Goal: Answer question/provide support

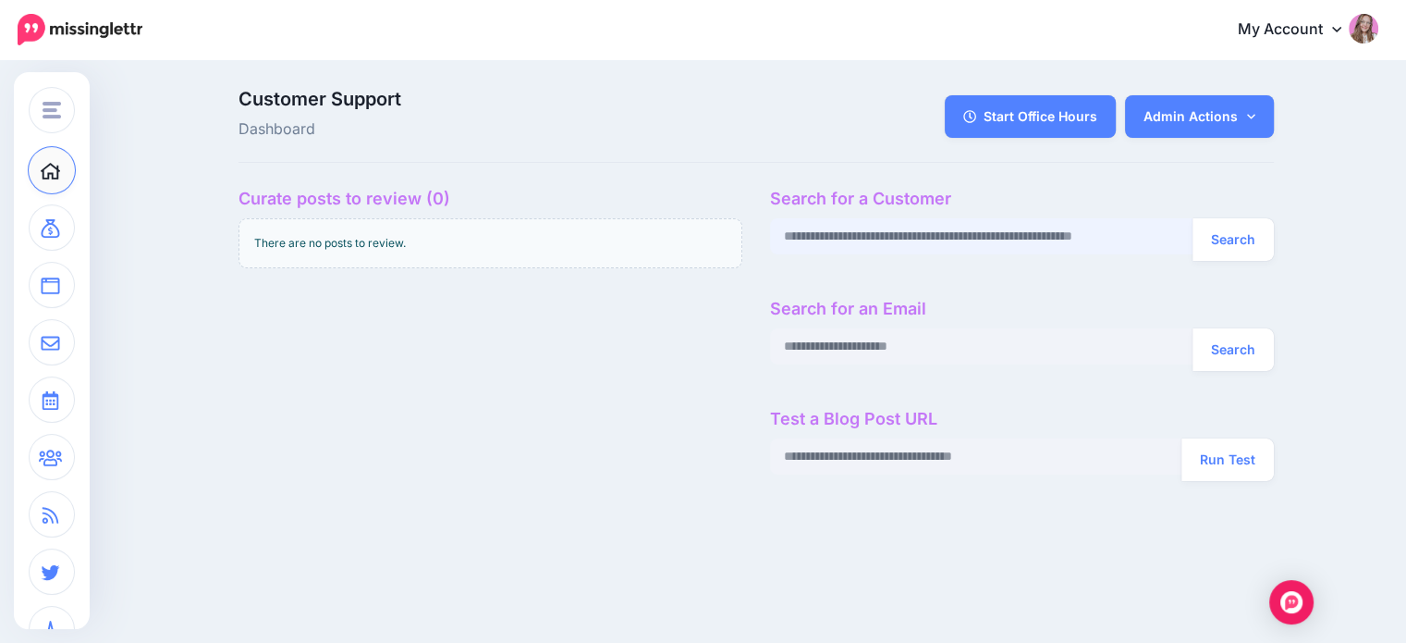
paste input "**********"
type input "**********"
click at [1213, 238] on button "Search" at bounding box center [1233, 239] width 81 height 43
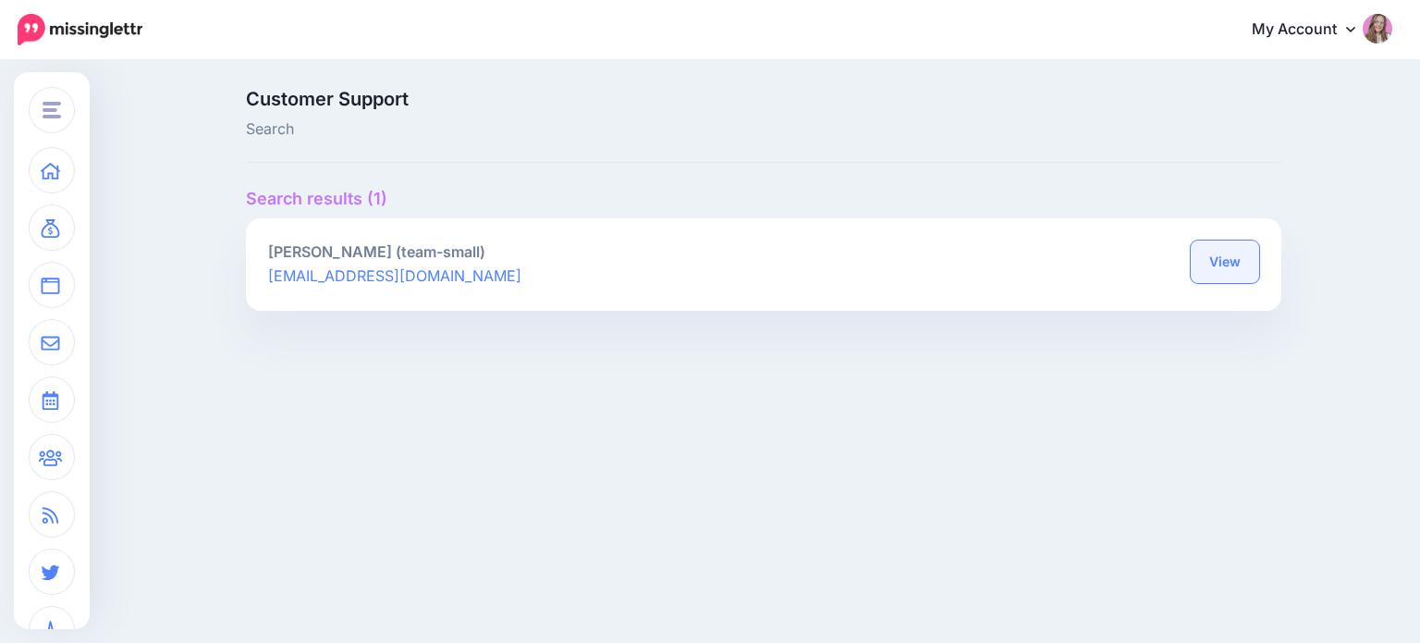
click at [1197, 270] on link "View" at bounding box center [1225, 261] width 68 height 43
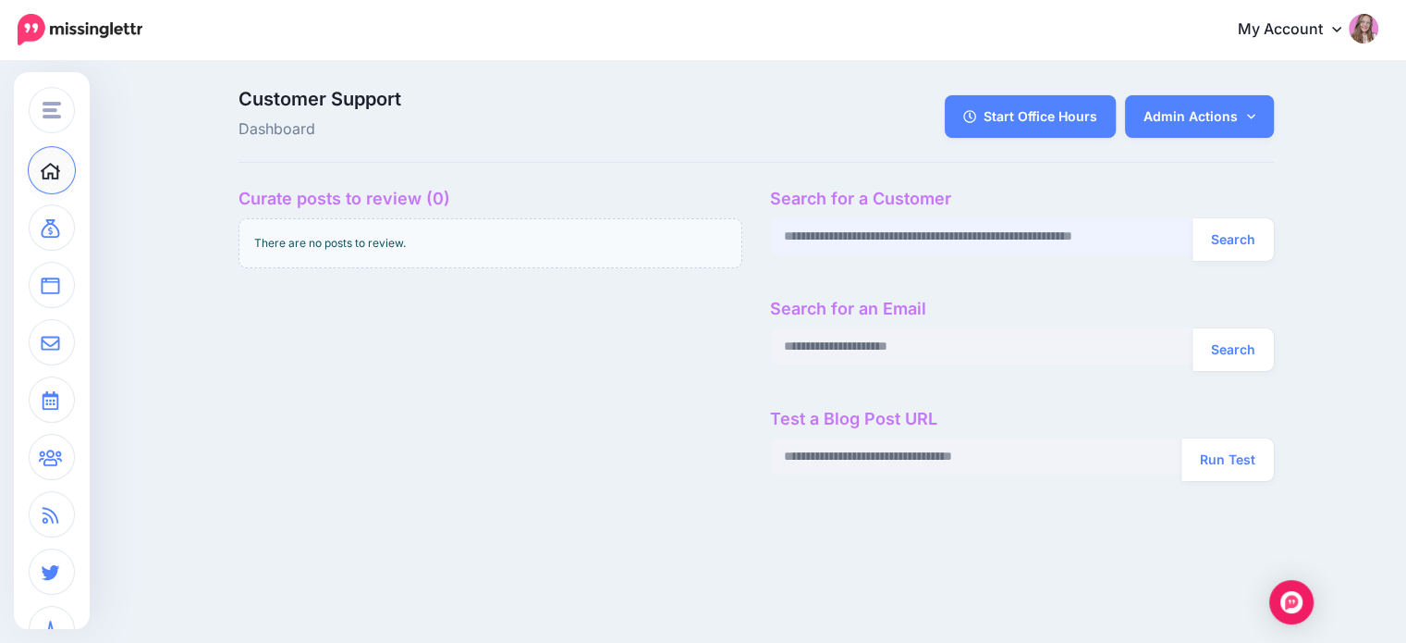
paste input "**********"
type input "**********"
click at [1241, 242] on button "Search" at bounding box center [1233, 239] width 81 height 43
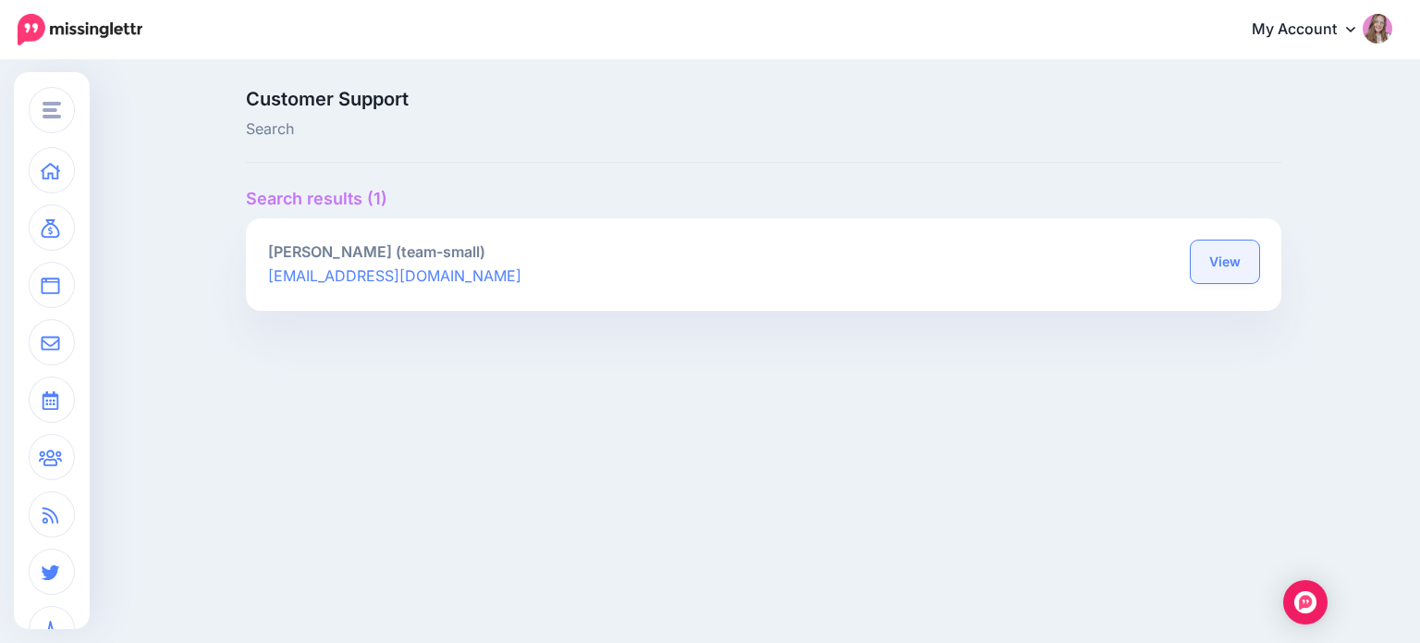
click at [1217, 263] on link "View" at bounding box center [1225, 261] width 68 height 43
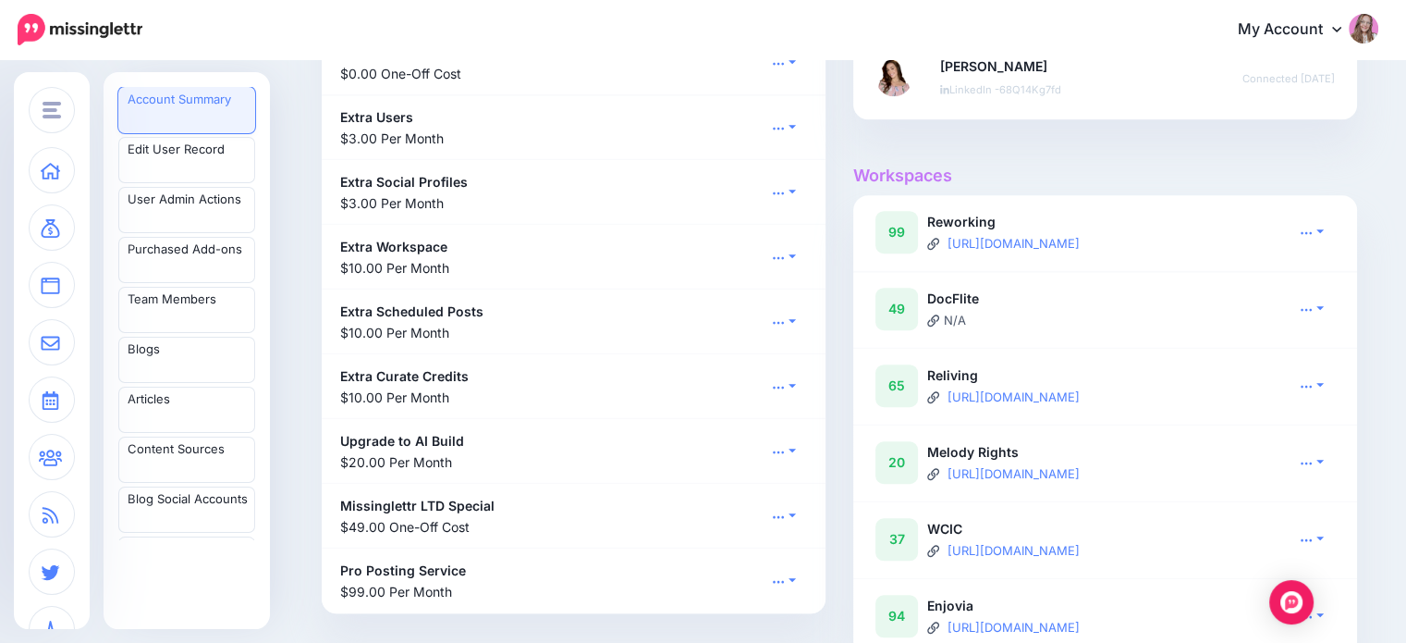
scroll to position [1387, 0]
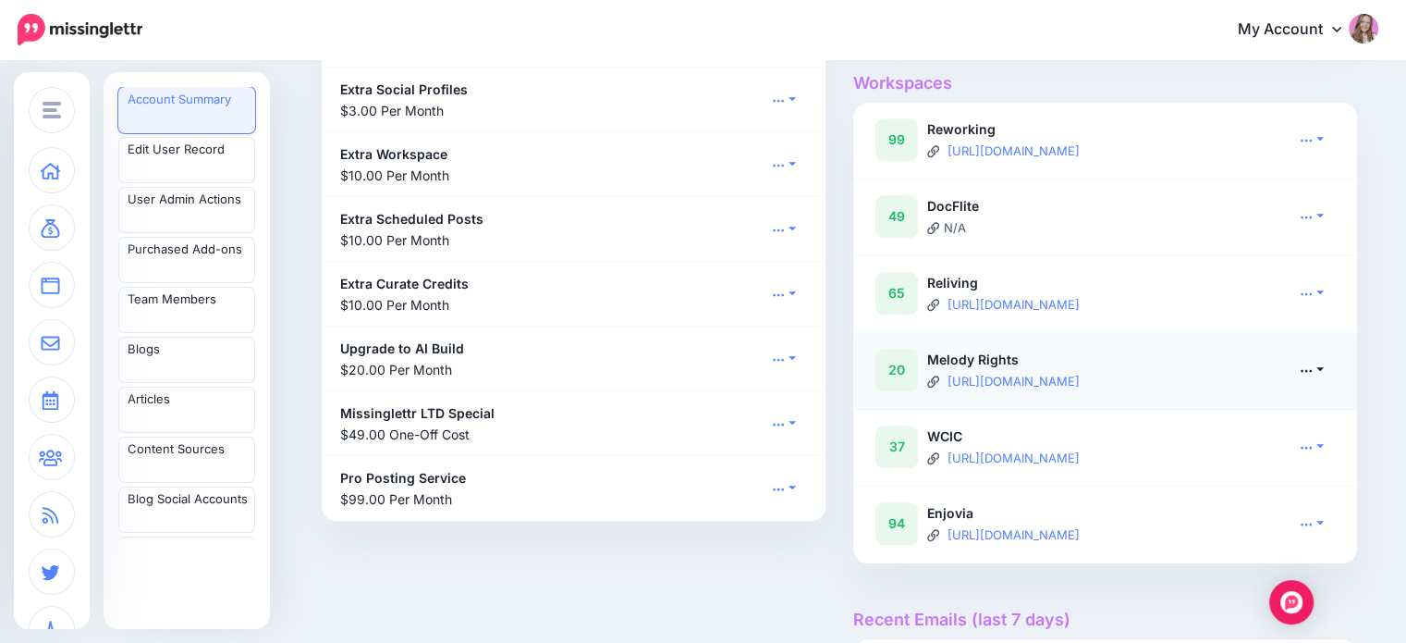
click at [1322, 383] on link at bounding box center [1312, 369] width 46 height 27
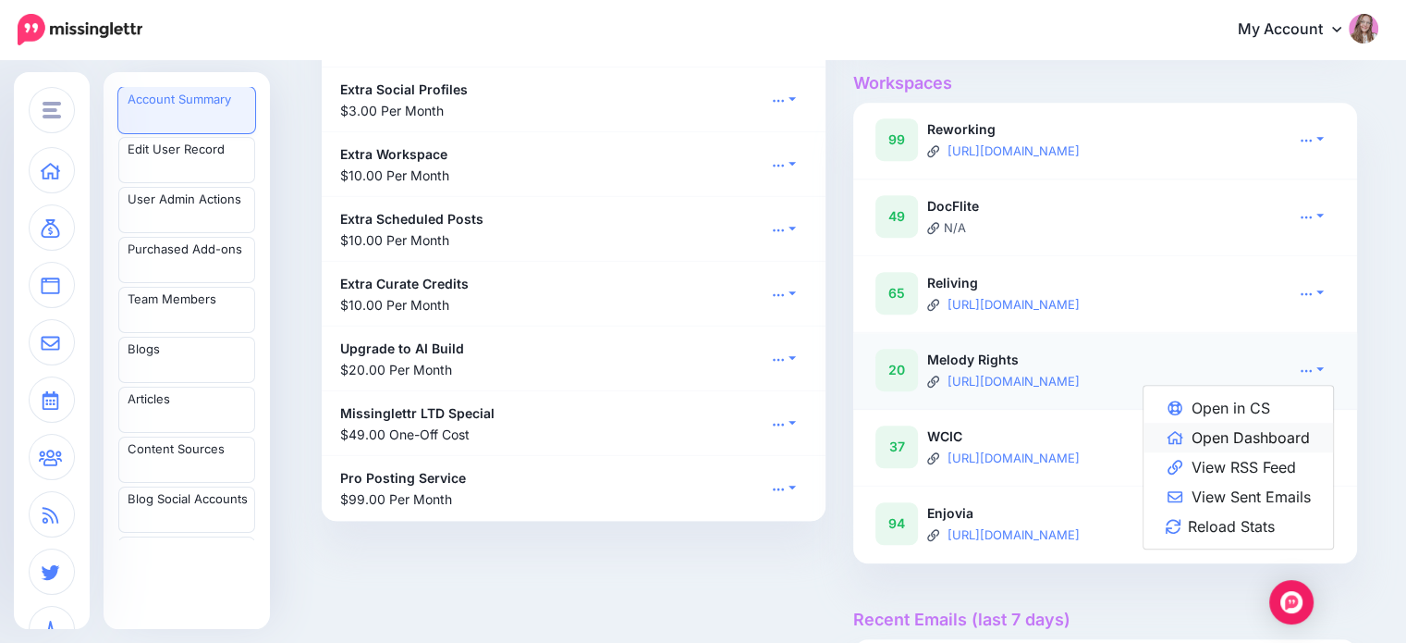
click at [1280, 450] on link "Open Dashboard" at bounding box center [1239, 438] width 190 height 30
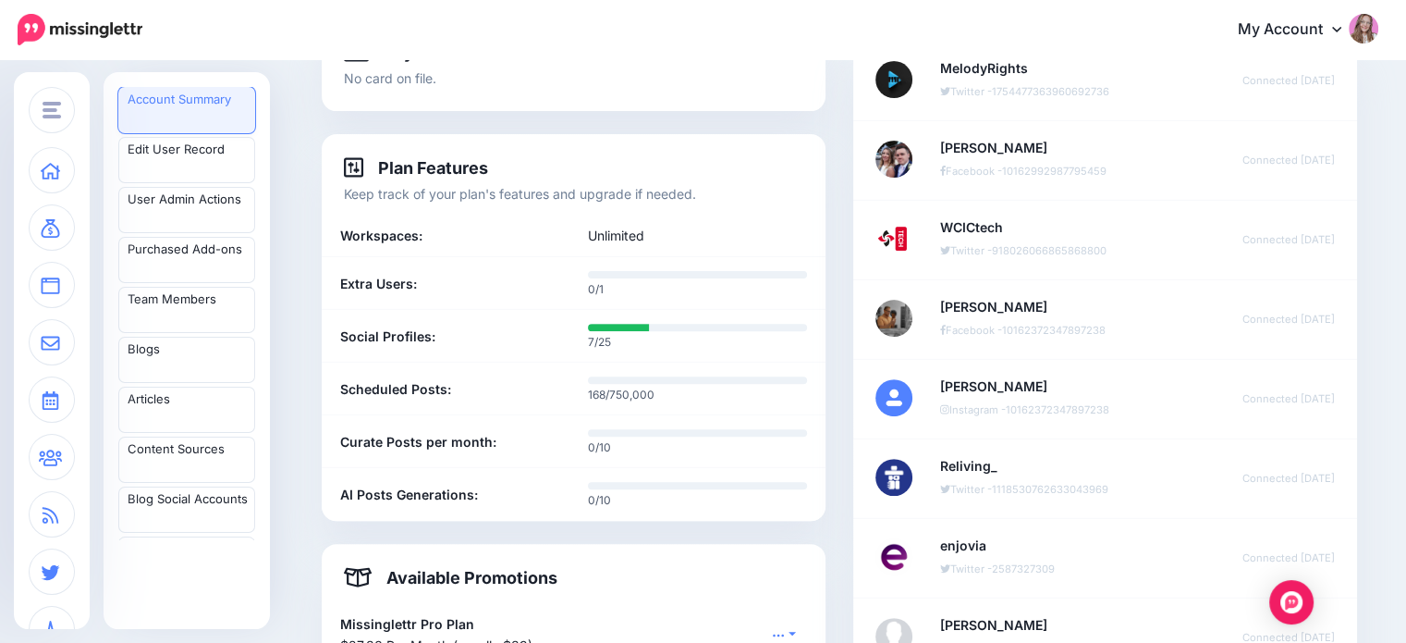
scroll to position [555, 0]
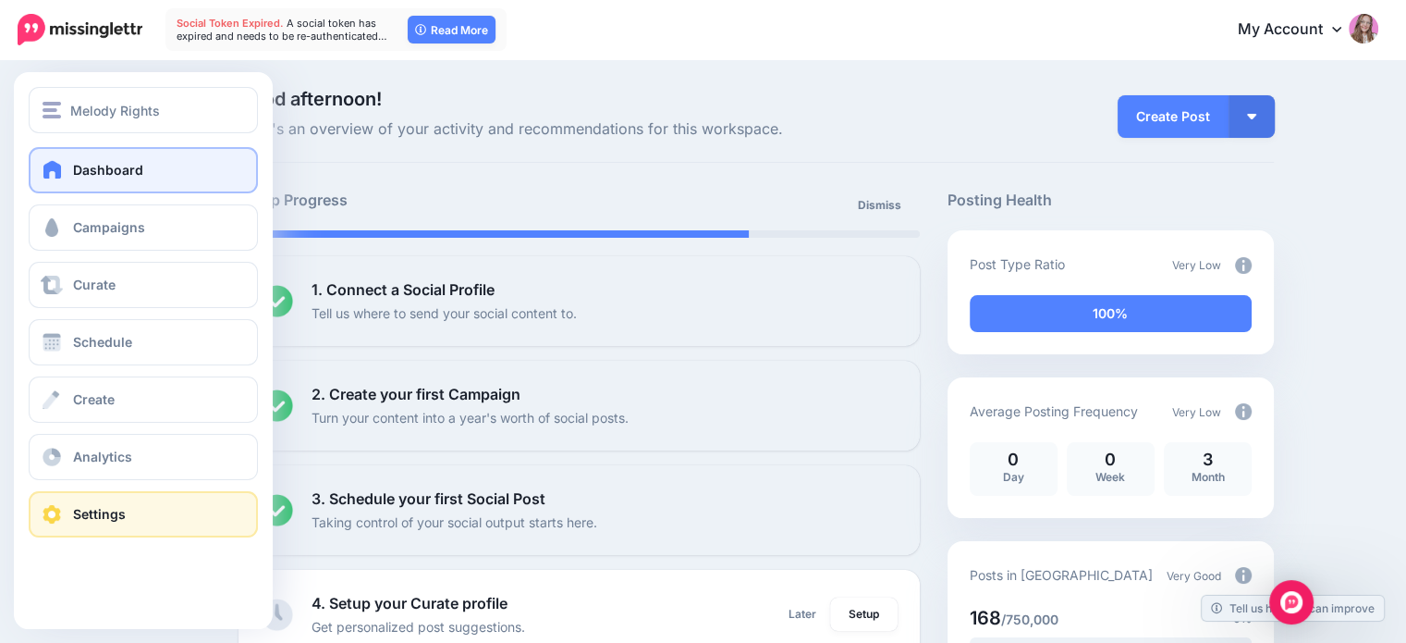
click at [89, 521] on link "Settings" at bounding box center [143, 514] width 229 height 46
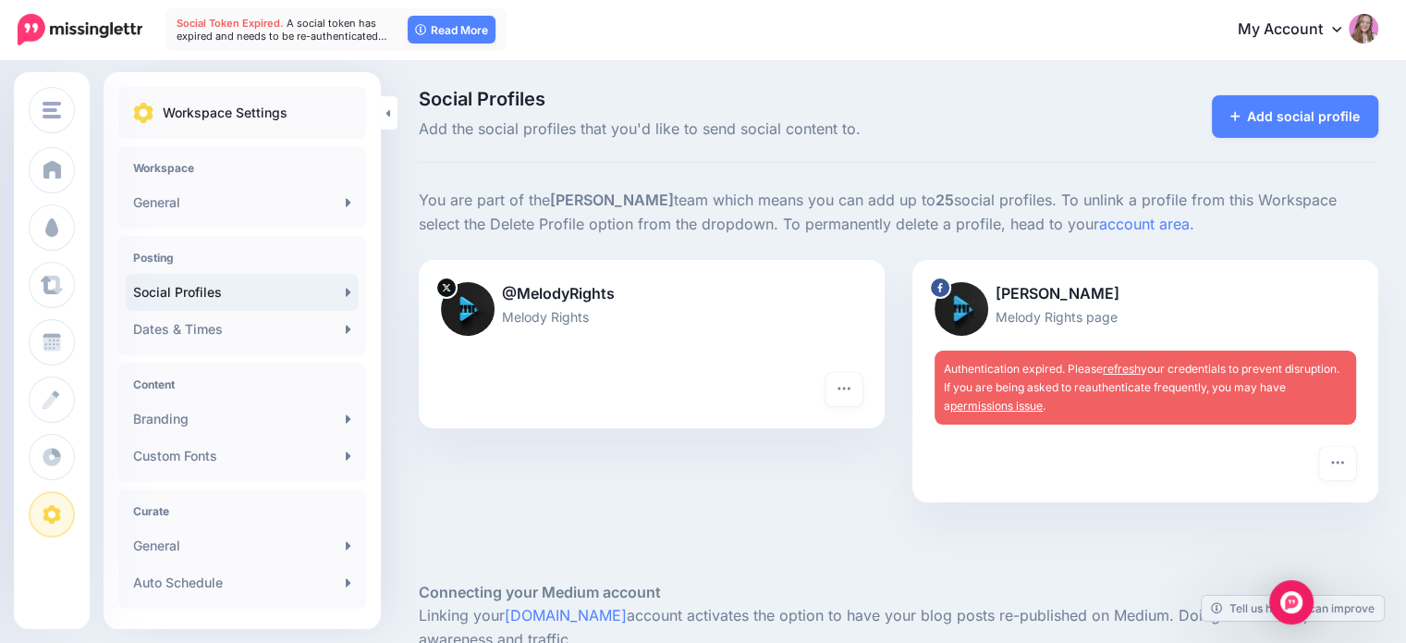
click at [1352, 445] on div "Bobby Cole Melody Rights page Authentication expired. Please refresh your crede…" at bounding box center [1146, 353] width 466 height 187
click at [1343, 458] on icon "button" at bounding box center [1338, 462] width 15 height 15
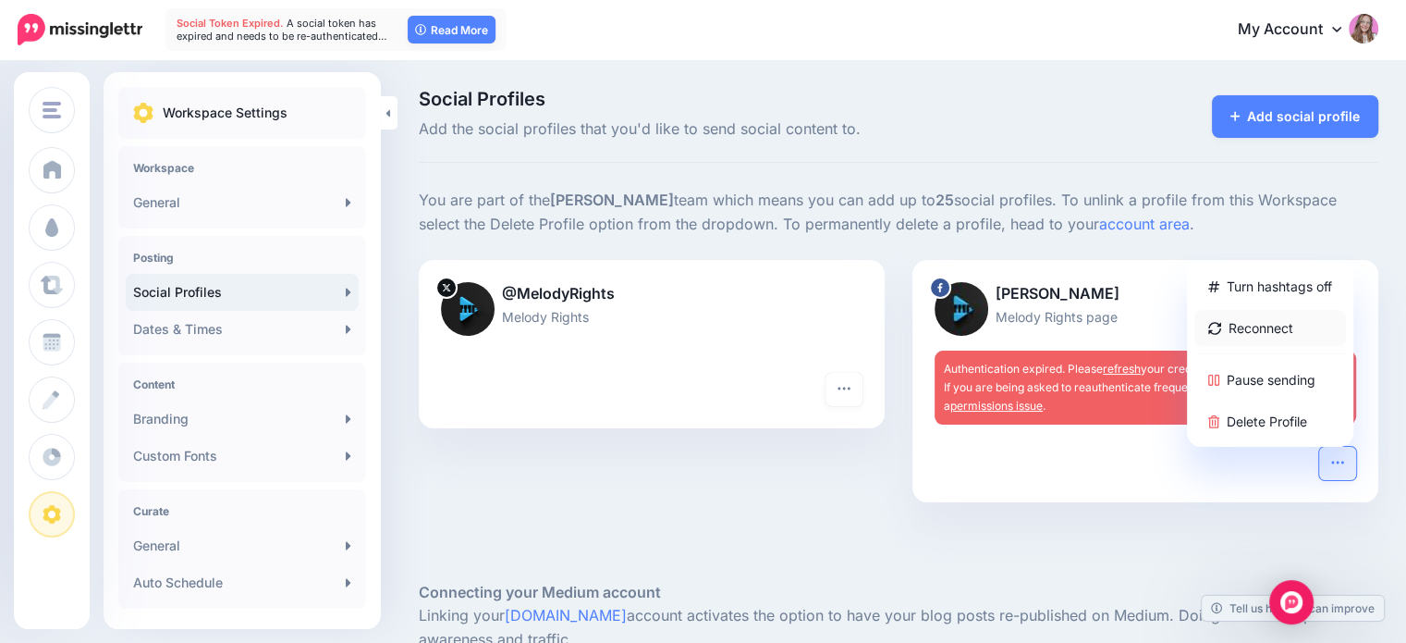
click at [1275, 324] on link "Reconnect" at bounding box center [1271, 328] width 152 height 36
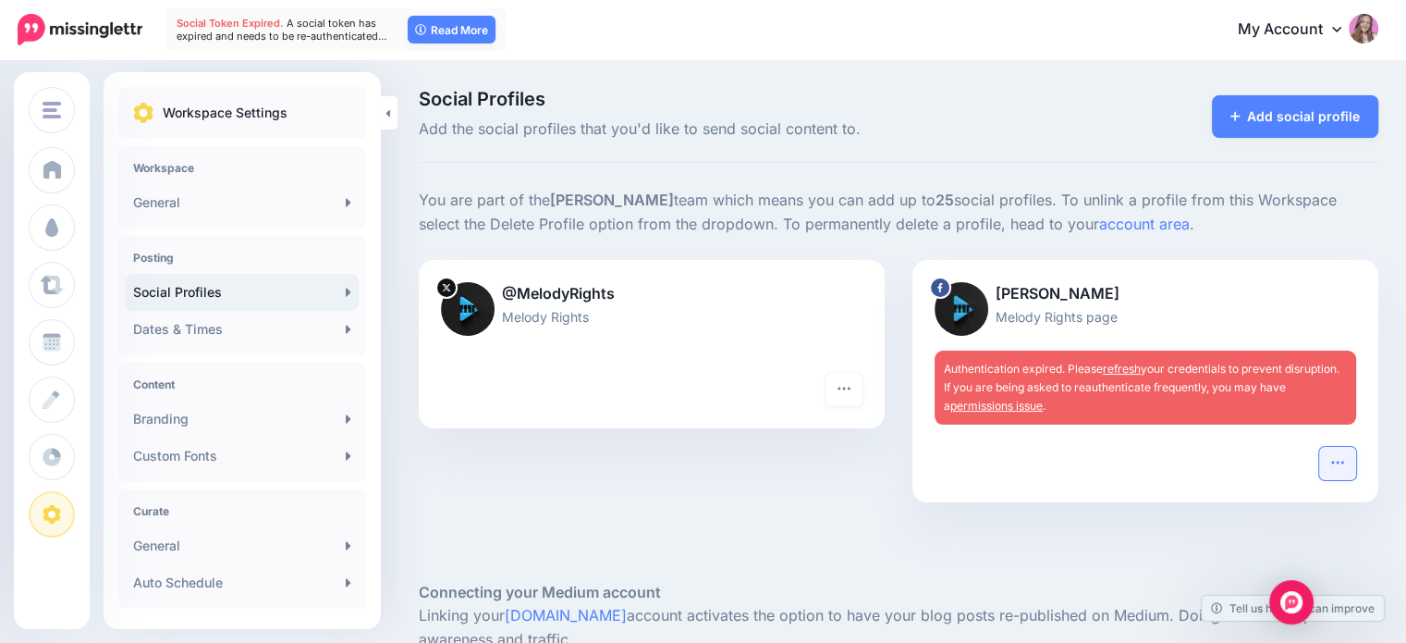
click at [1350, 453] on button "button" at bounding box center [1337, 463] width 37 height 33
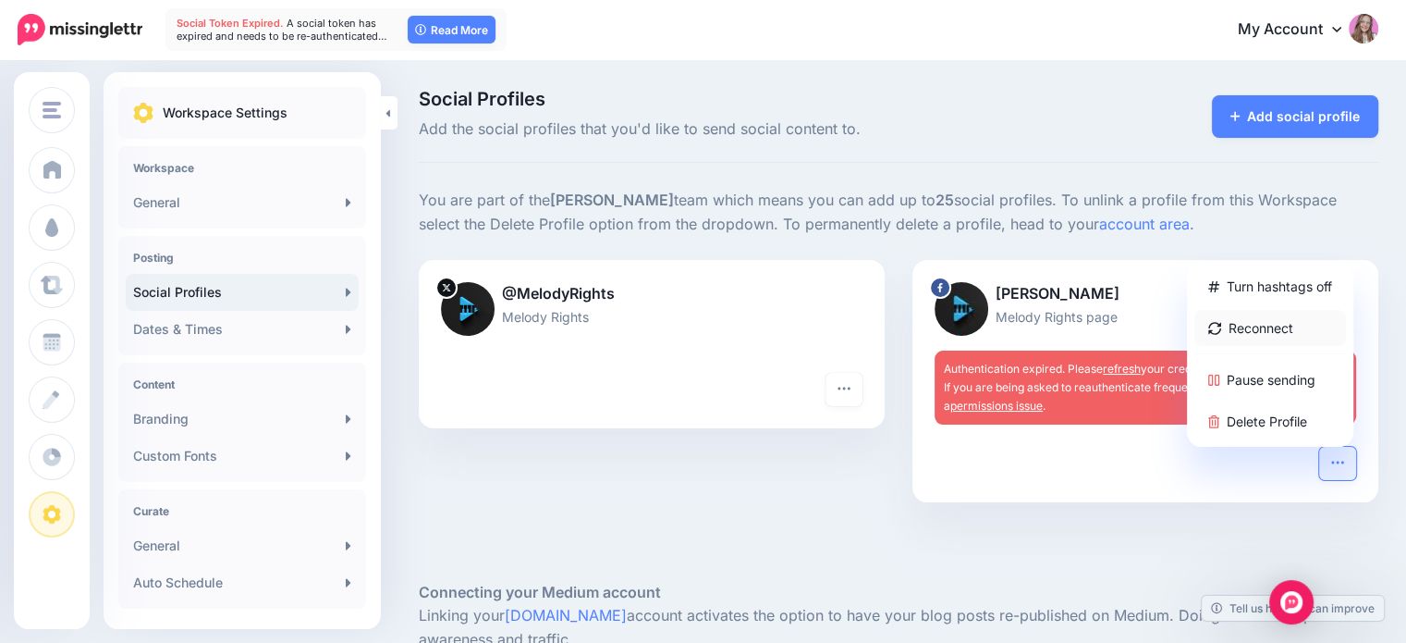
click at [1271, 321] on link "Reconnect" at bounding box center [1271, 328] width 152 height 36
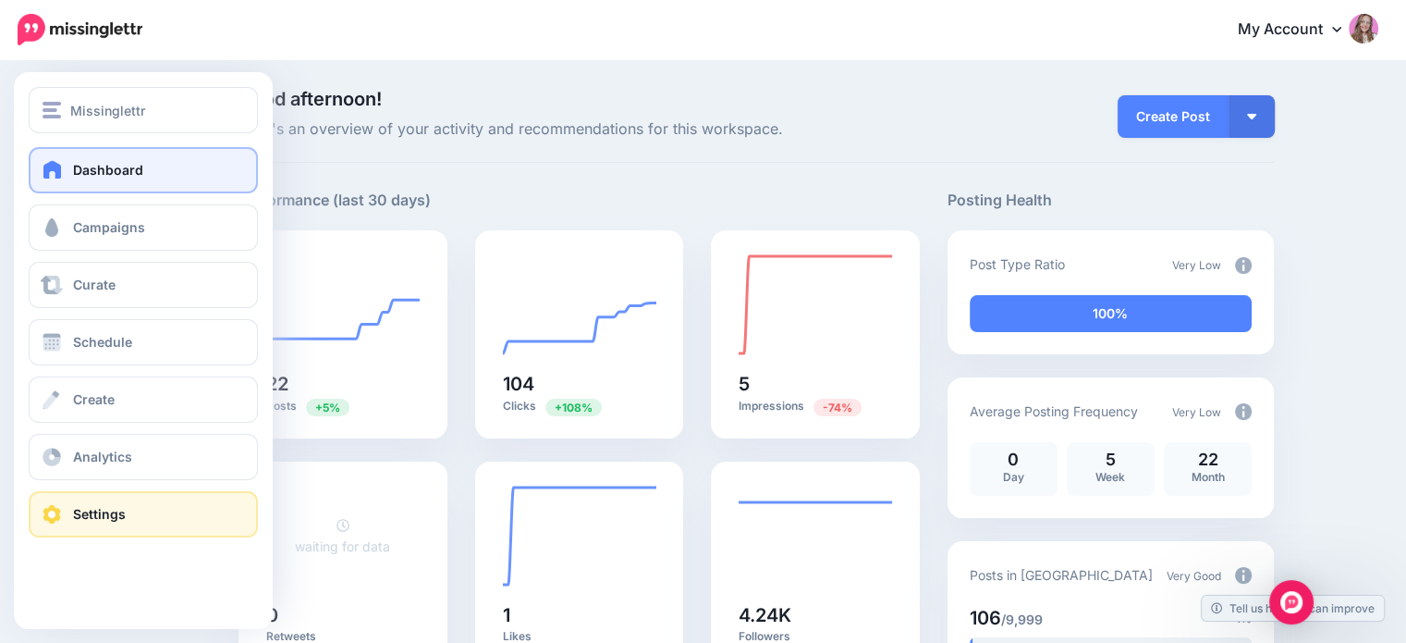
drag, startPoint x: 65, startPoint y: 515, endPoint x: 67, endPoint y: 506, distance: 9.7
click at [65, 515] on link "Settings" at bounding box center [143, 514] width 229 height 46
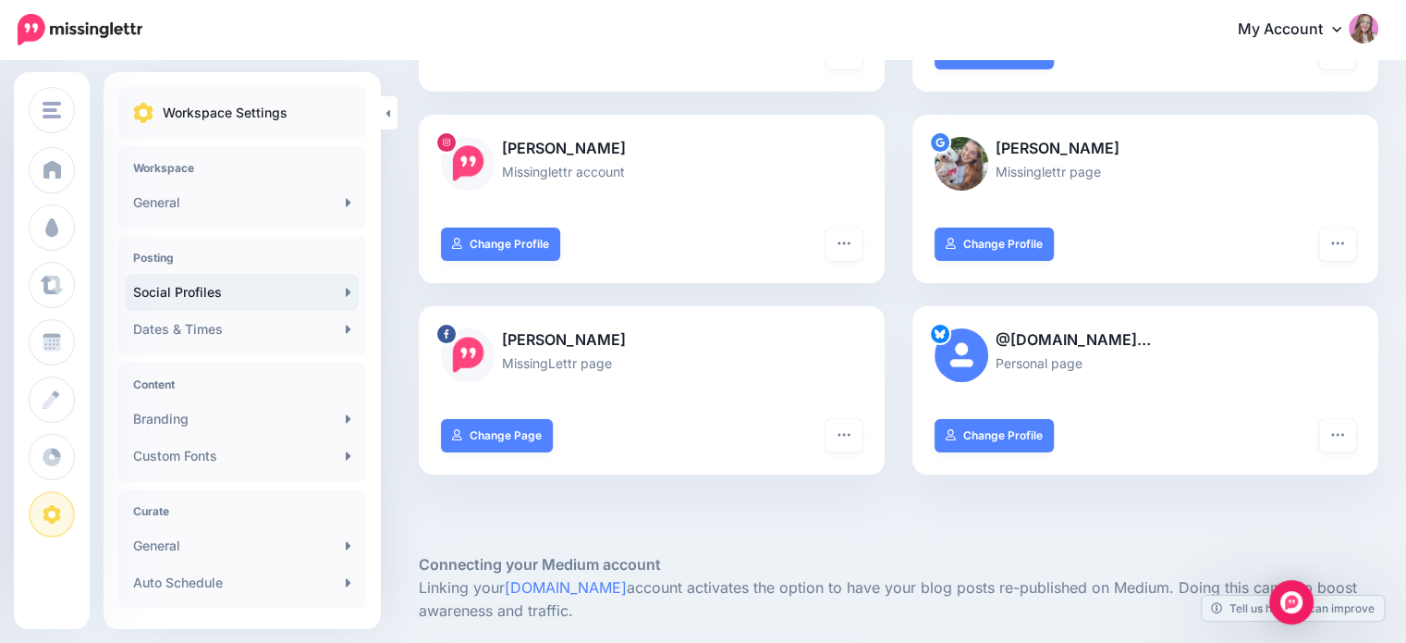
scroll to position [370, 0]
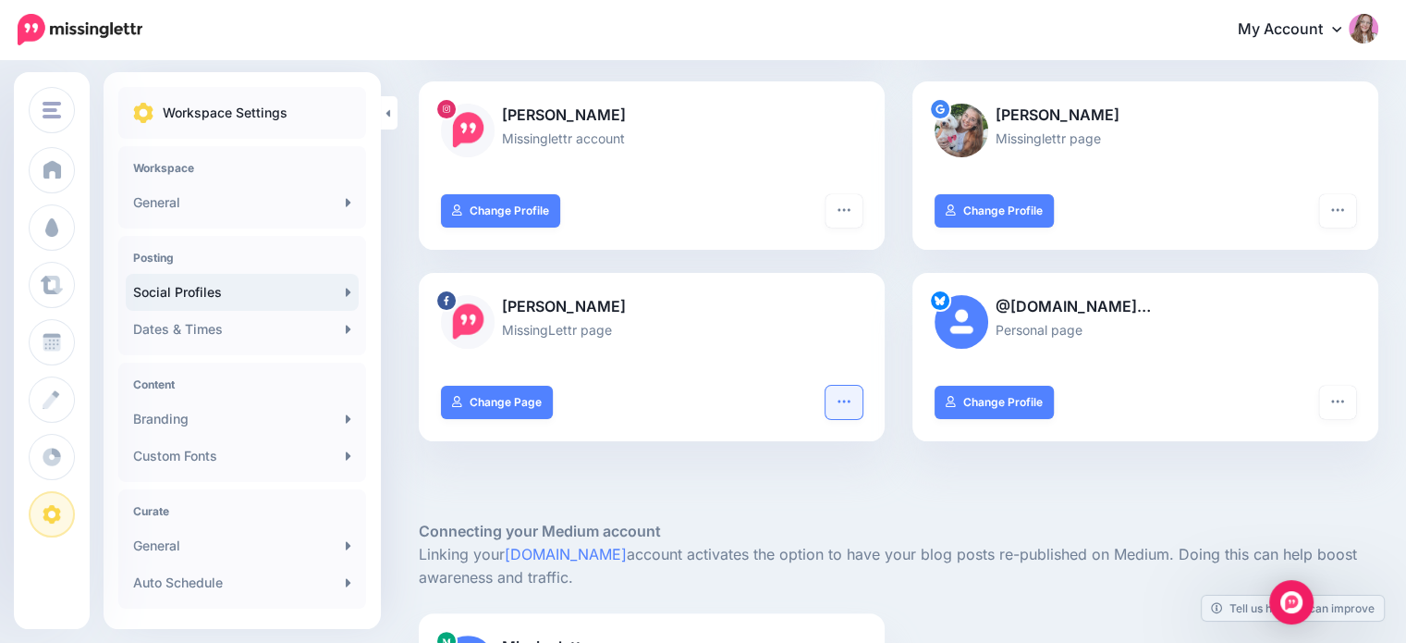
click at [843, 387] on button "button" at bounding box center [844, 402] width 37 height 33
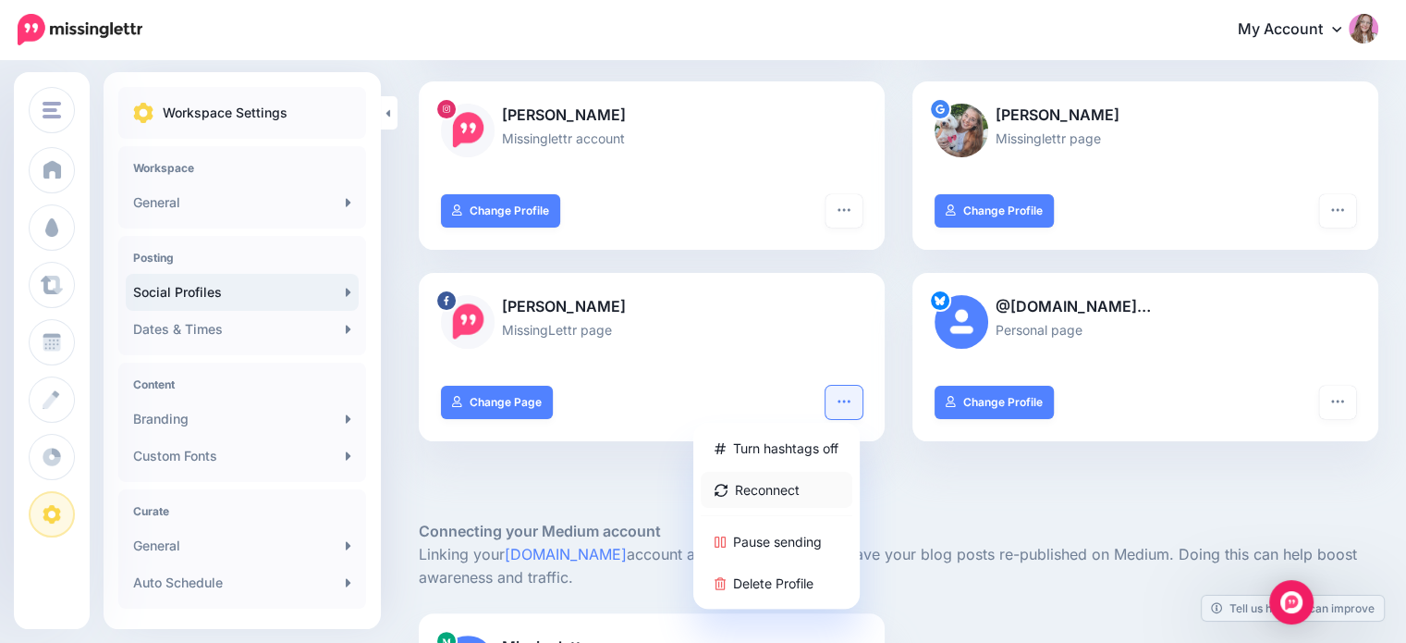
click at [798, 485] on link "Reconnect" at bounding box center [777, 490] width 152 height 36
